Goal: Task Accomplishment & Management: Manage account settings

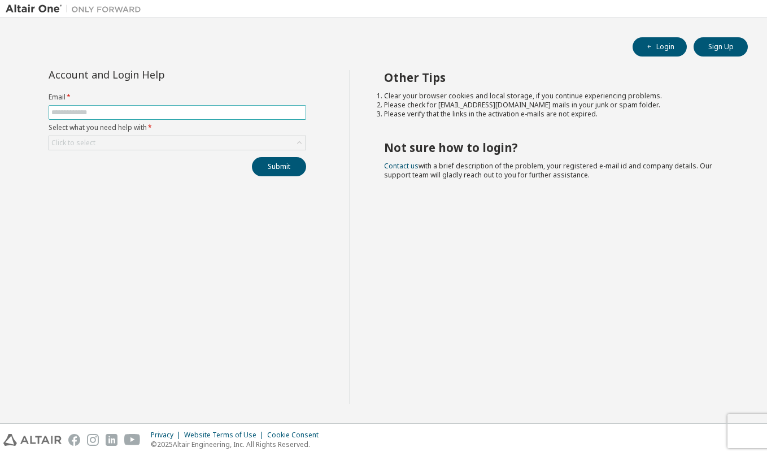
click at [67, 106] on span at bounding box center [178, 112] width 258 height 15
click at [71, 111] on input "text" at bounding box center [177, 112] width 252 height 9
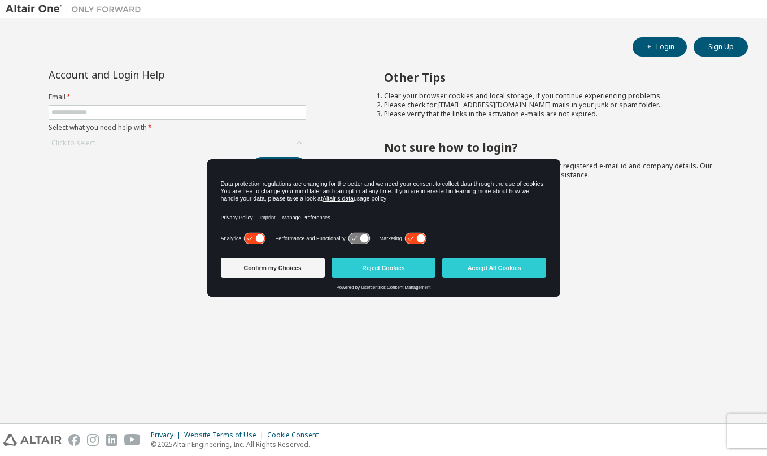
click at [101, 146] on div "Click to select" at bounding box center [177, 143] width 256 height 14
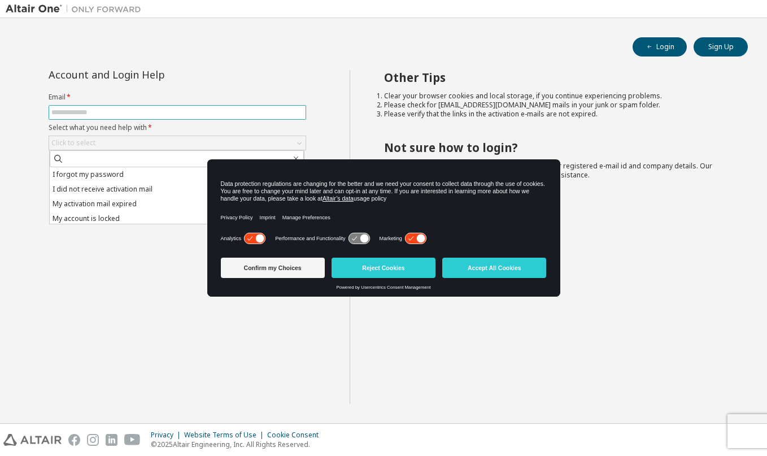
click at [128, 114] on input "text" at bounding box center [177, 112] width 252 height 9
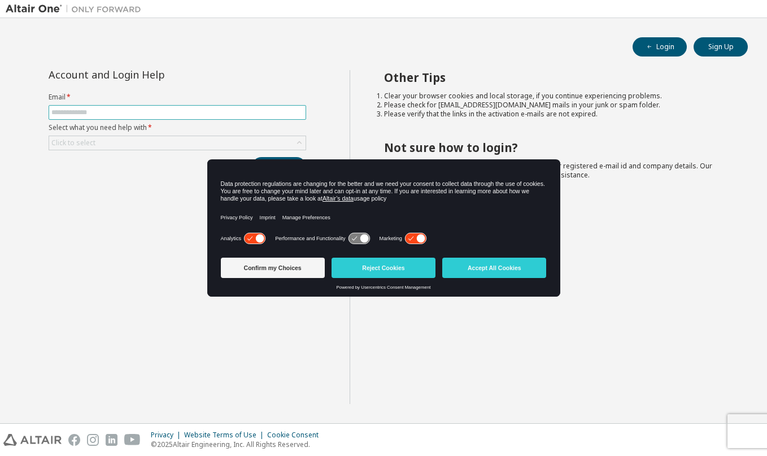
type input "**********"
click at [350, 263] on button "Reject Cookies" at bounding box center [384, 268] width 104 height 20
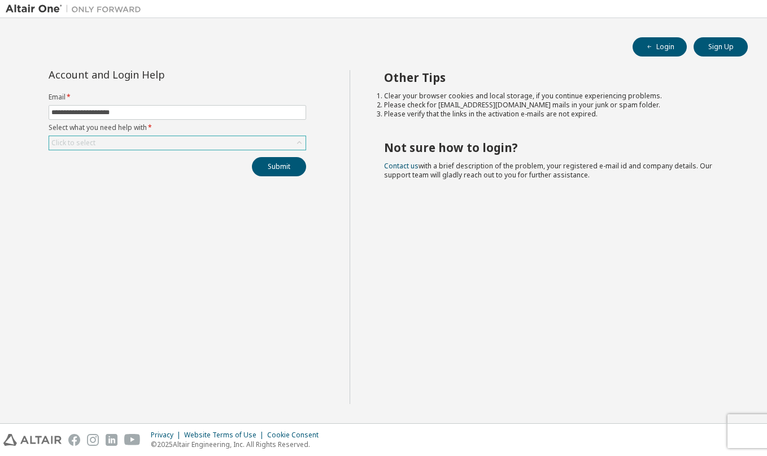
click at [82, 137] on div "Click to select" at bounding box center [73, 143] width 47 height 12
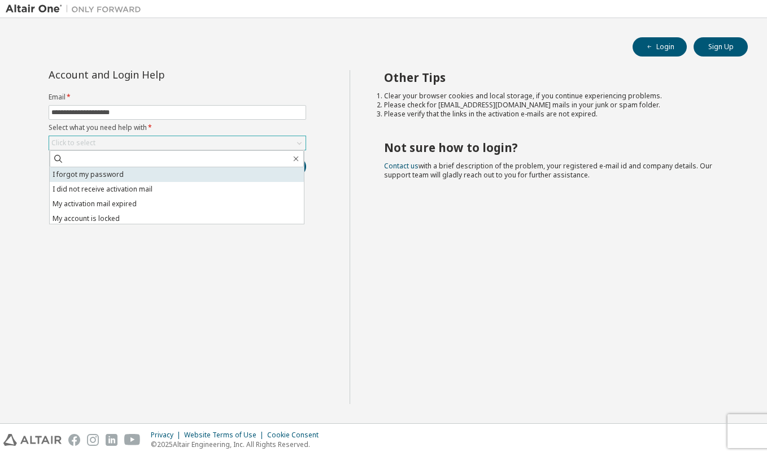
click at [120, 177] on li "I forgot my password" at bounding box center [177, 174] width 254 height 15
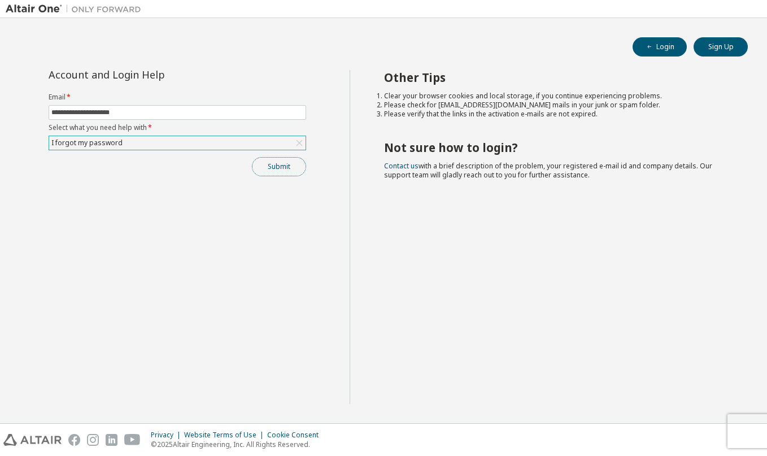
click at [281, 169] on button "Submit" at bounding box center [279, 166] width 54 height 19
